Goal: Task Accomplishment & Management: Use online tool/utility

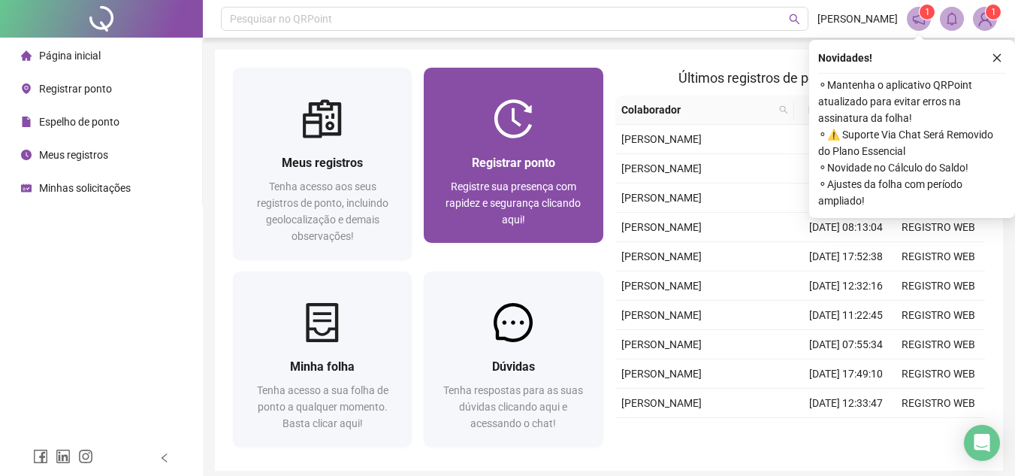
click at [543, 202] on span "Registre sua presença com rapidez e segurança clicando aqui!" at bounding box center [512, 202] width 135 height 45
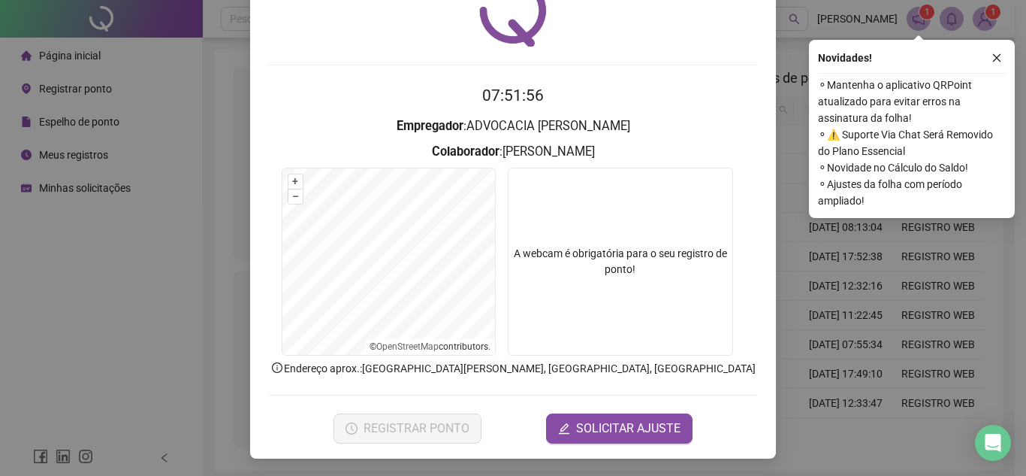
scroll to position [78, 0]
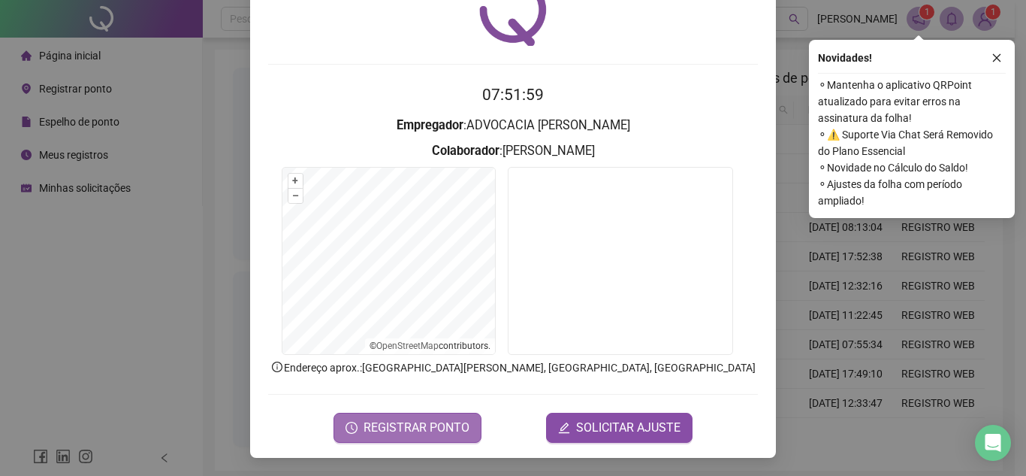
click at [461, 419] on span "REGISTRAR PONTO" at bounding box center [417, 427] width 106 height 18
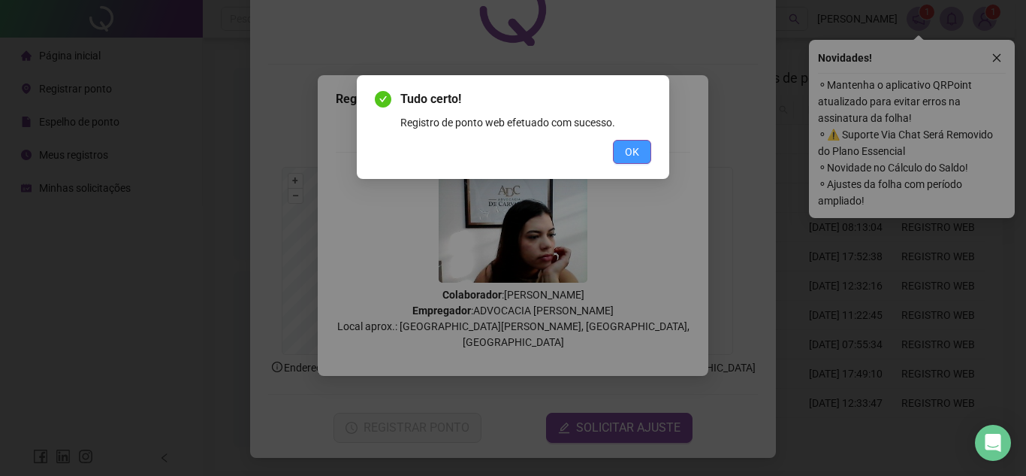
click at [633, 157] on span "OK" at bounding box center [632, 151] width 14 height 17
